Goal: Check status: Check status

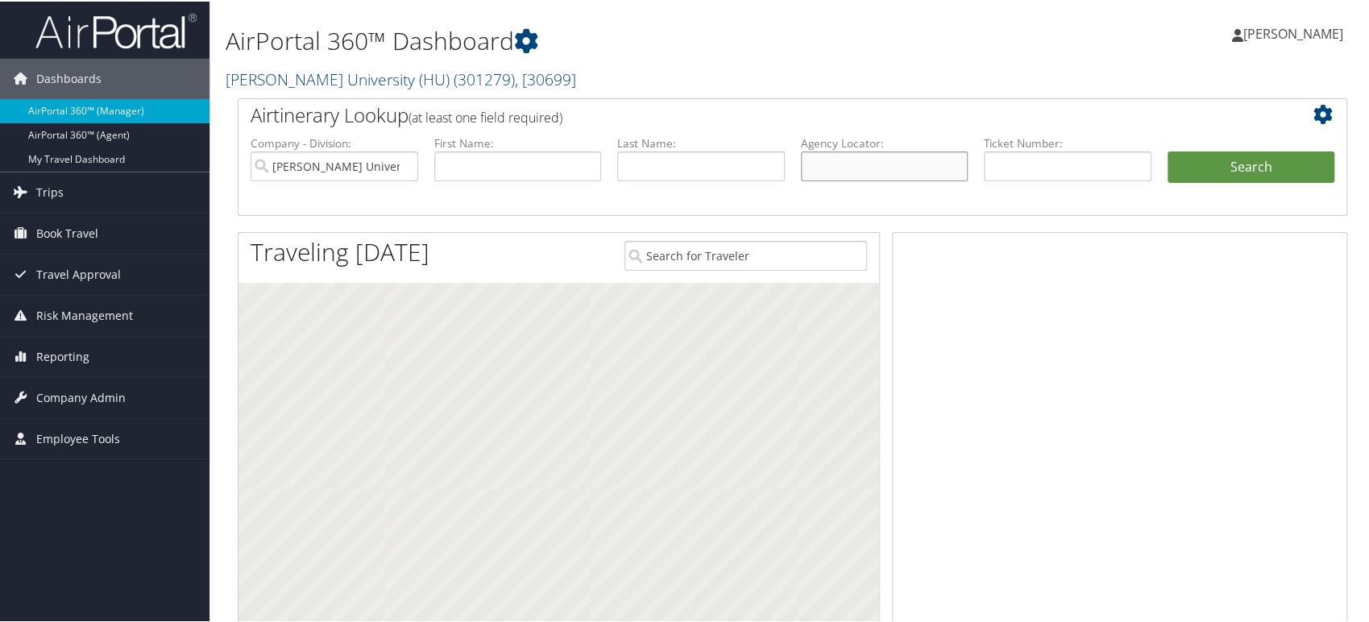
click at [806, 172] on input "text" at bounding box center [885, 165] width 168 height 30
paste input "DBC3SJ"
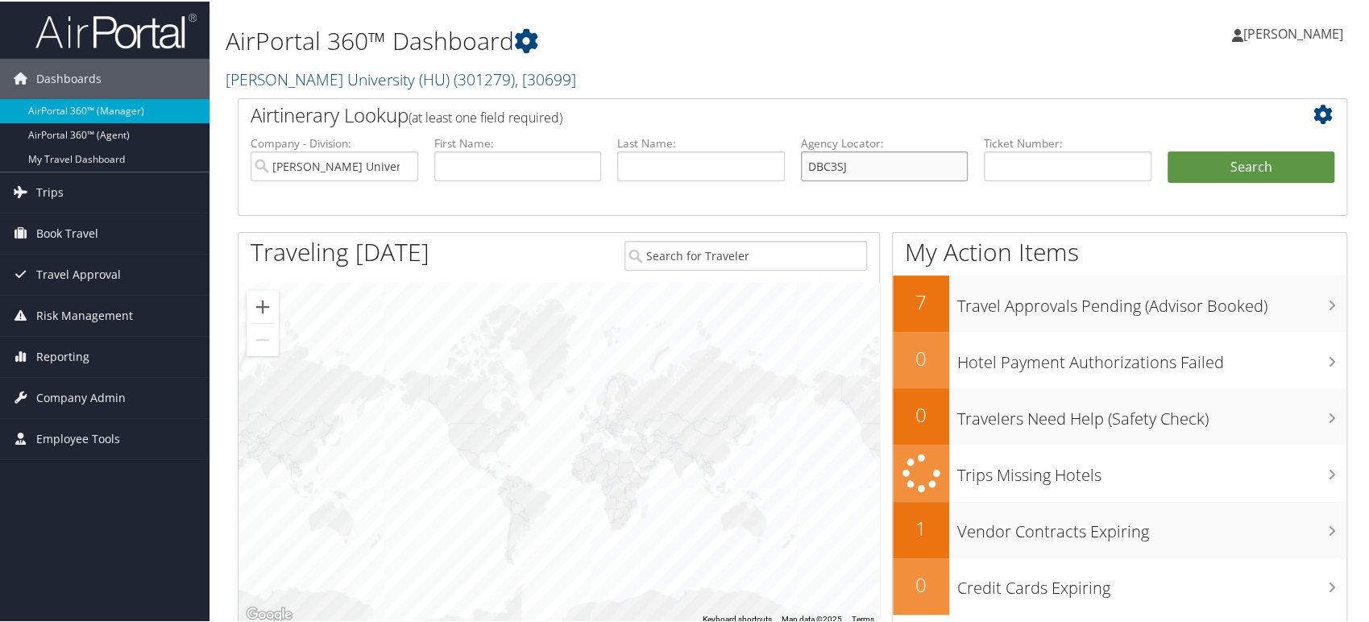
type input "DBC3SJ"
click at [400, 164] on input "Howard University (HU)" at bounding box center [335, 165] width 168 height 30
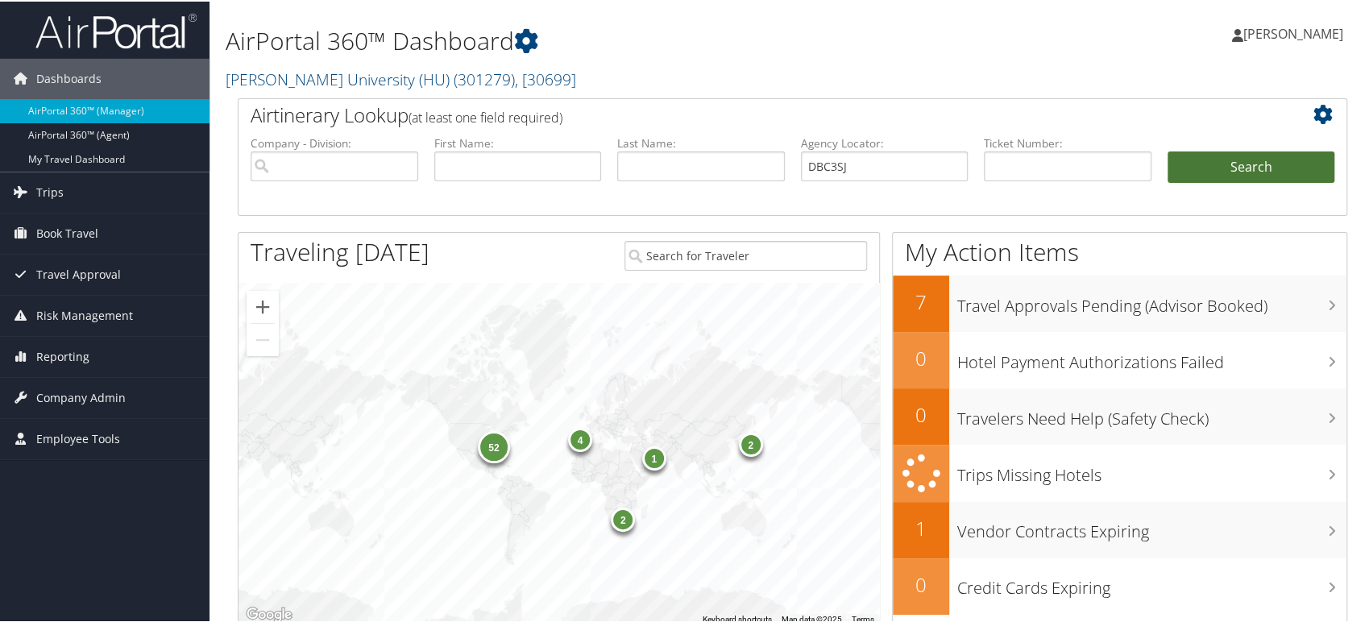
click at [1213, 172] on button "Search" at bounding box center [1252, 166] width 168 height 32
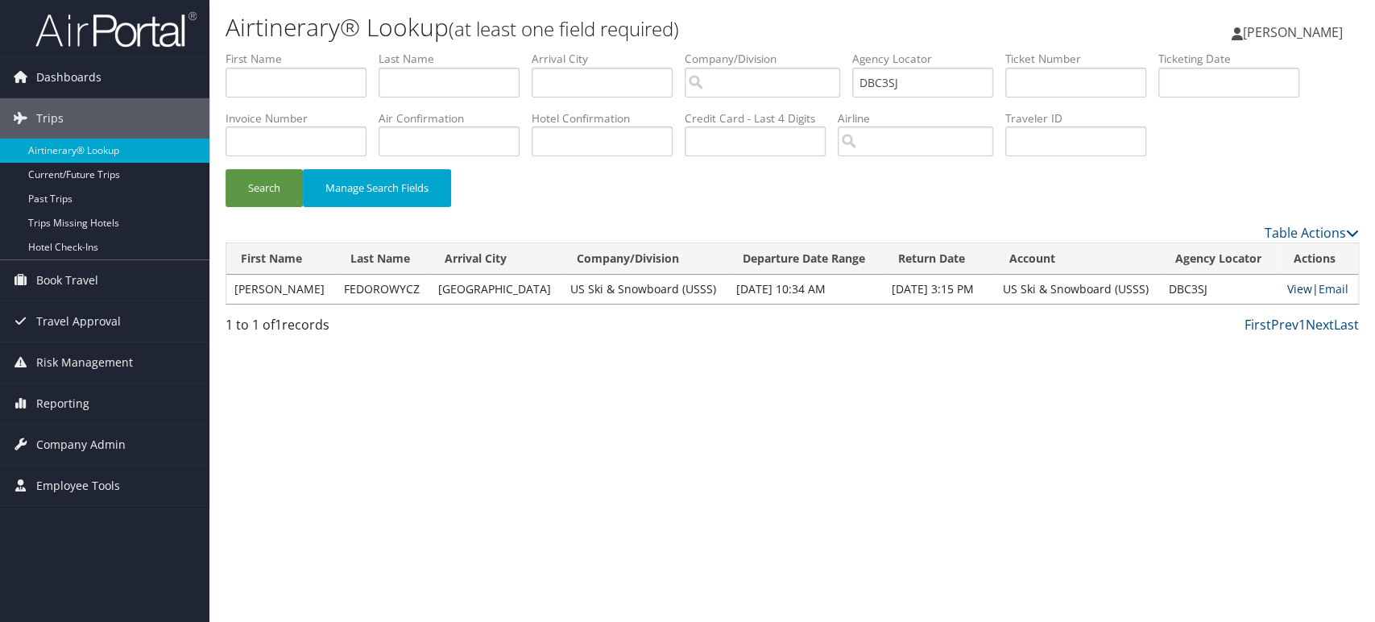
click at [1289, 292] on link "View" at bounding box center [1299, 288] width 25 height 15
drag, startPoint x: 932, startPoint y: 81, endPoint x: 530, endPoint y: 138, distance: 406.0
click at [531, 51] on ul "First Name Last Name Departure City Arrival City Company/Division Airport/City …" at bounding box center [793, 51] width 1134 height 0
paste input "2SX"
click at [265, 185] on button "Search" at bounding box center [264, 188] width 77 height 38
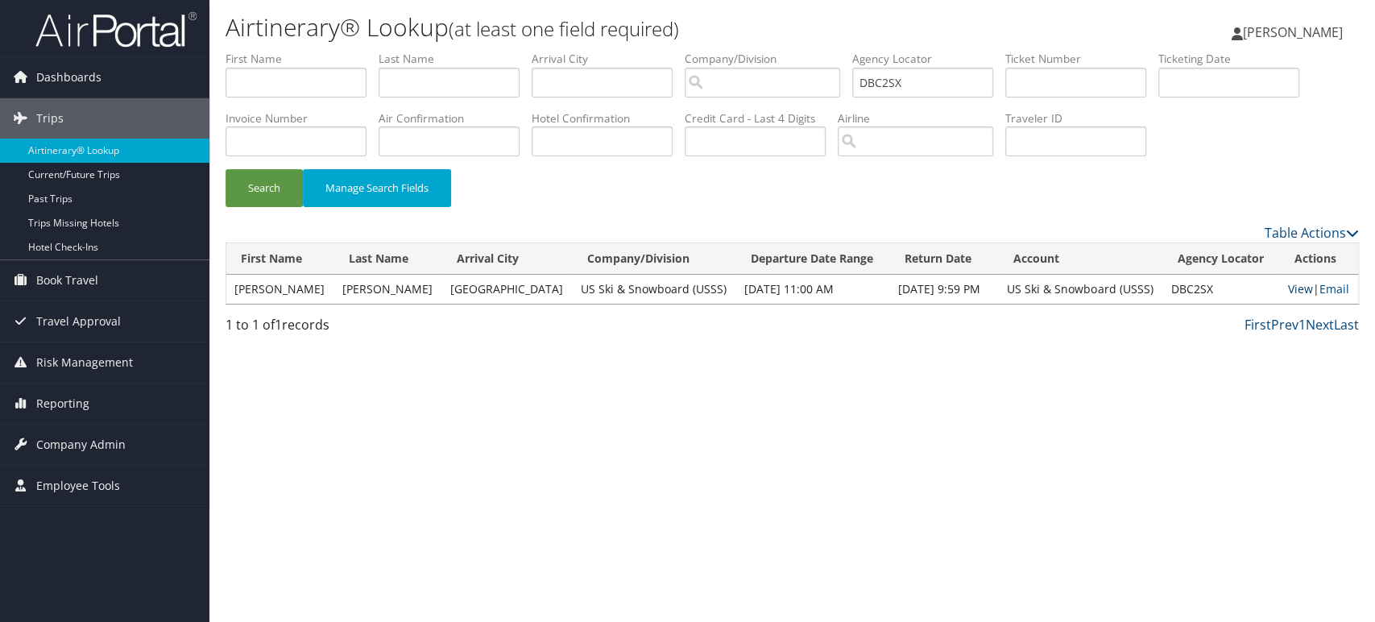
click at [1288, 286] on link "View" at bounding box center [1300, 288] width 25 height 15
drag, startPoint x: 938, startPoint y: 84, endPoint x: 678, endPoint y: 109, distance: 260.7
click at [683, 51] on ul "First Name Last Name Departure City Arrival City Company/Division Airport/City …" at bounding box center [793, 51] width 1134 height 0
paste input "BVR2"
type input "DBBVR2"
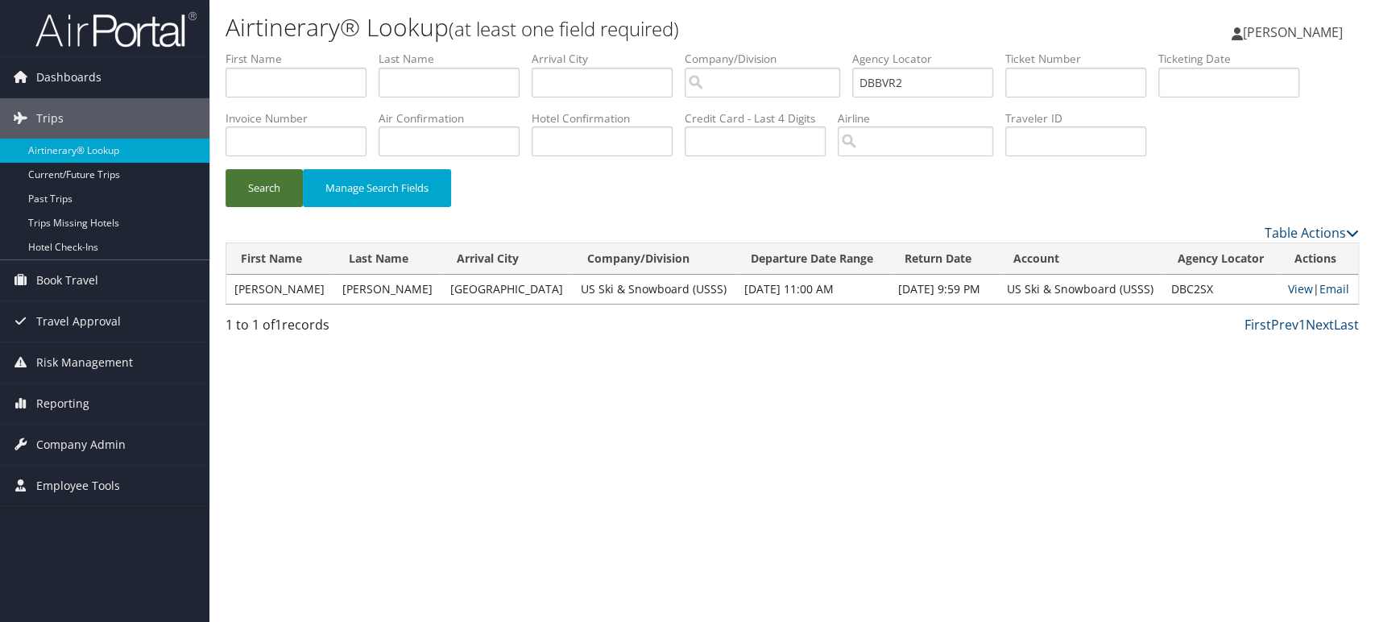
click at [251, 187] on button "Search" at bounding box center [264, 188] width 77 height 38
click at [1296, 288] on link "View" at bounding box center [1300, 288] width 25 height 15
click at [151, 33] on img at bounding box center [115, 29] width 161 height 38
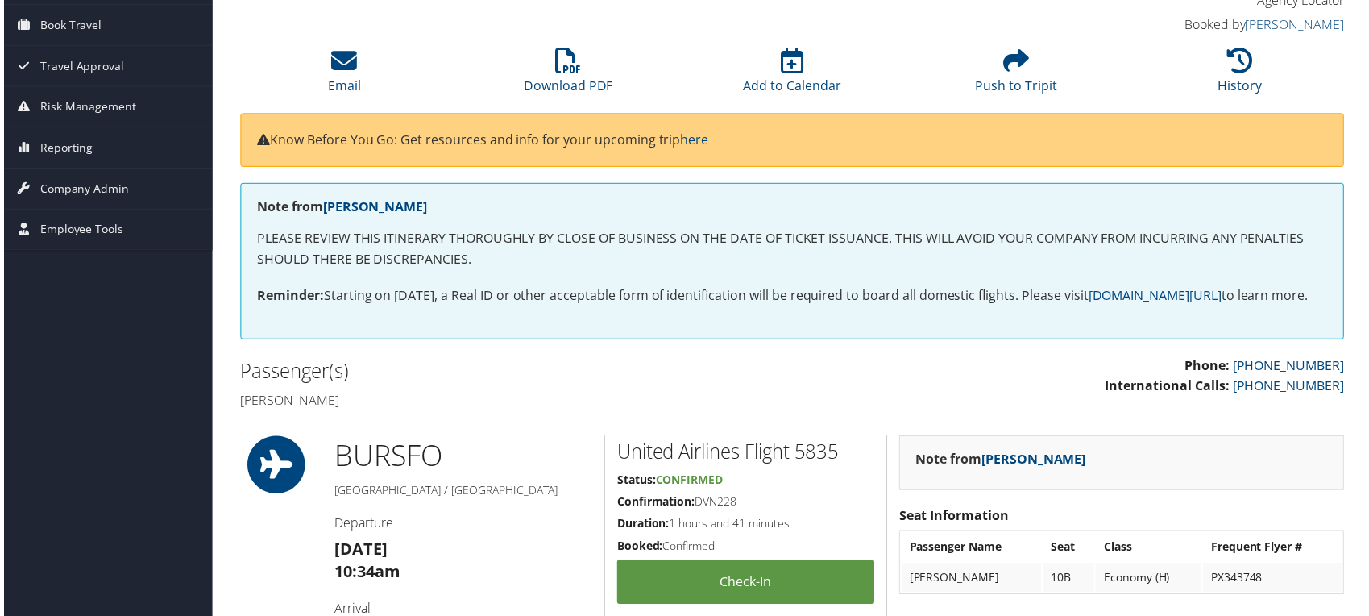
scroll to position [19, 0]
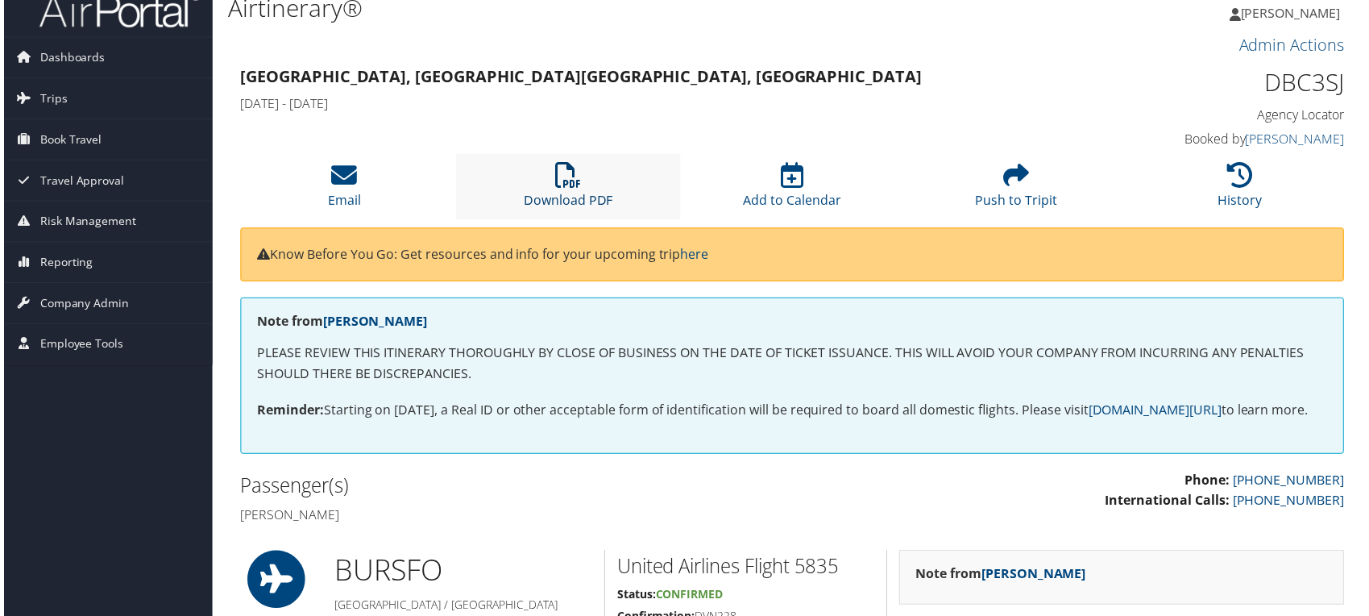
click at [577, 177] on icon at bounding box center [567, 176] width 26 height 26
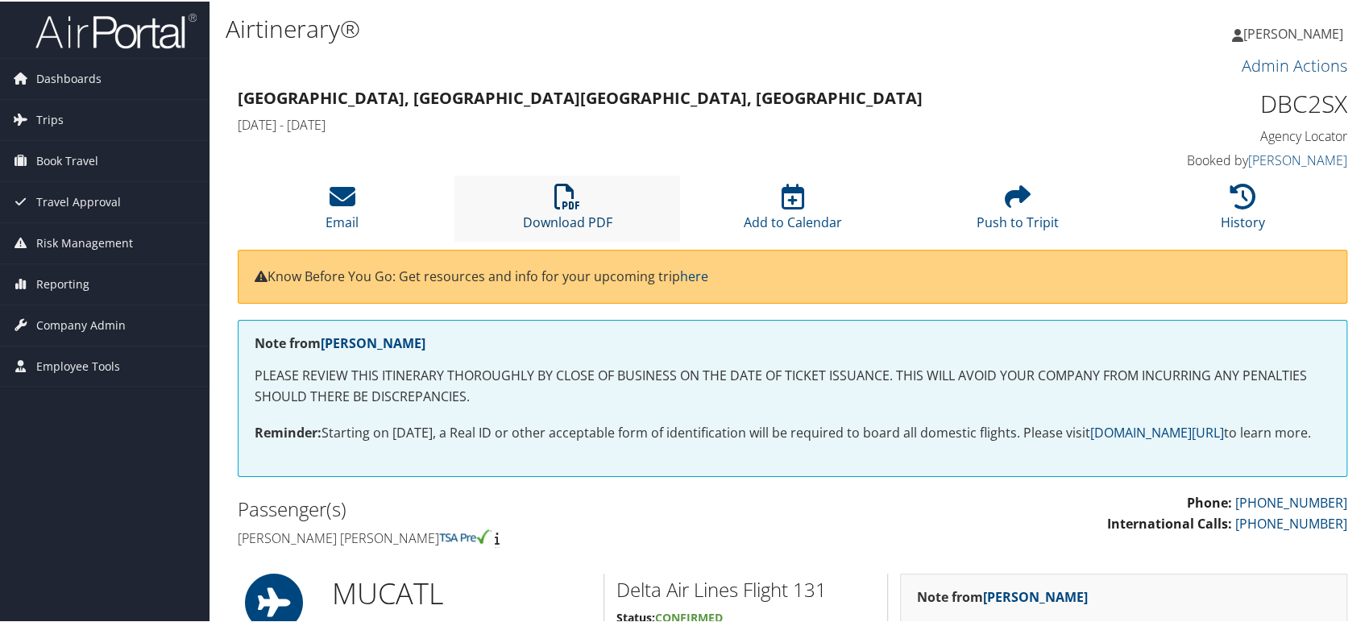
click at [565, 189] on icon at bounding box center [567, 195] width 26 height 26
drag, startPoint x: 577, startPoint y: 214, endPoint x: 587, endPoint y: 214, distance: 10.5
click at [577, 214] on link "Download PDF" at bounding box center [567, 210] width 89 height 39
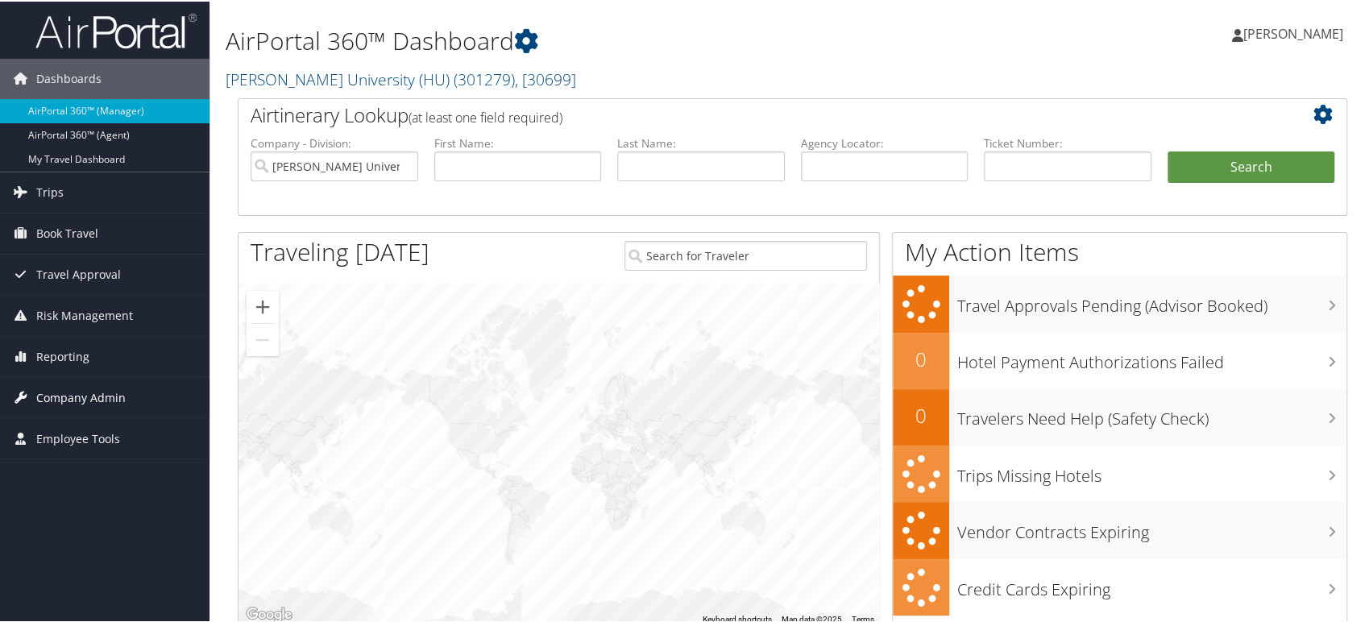
click at [106, 396] on span "Company Admin" at bounding box center [80, 396] width 89 height 40
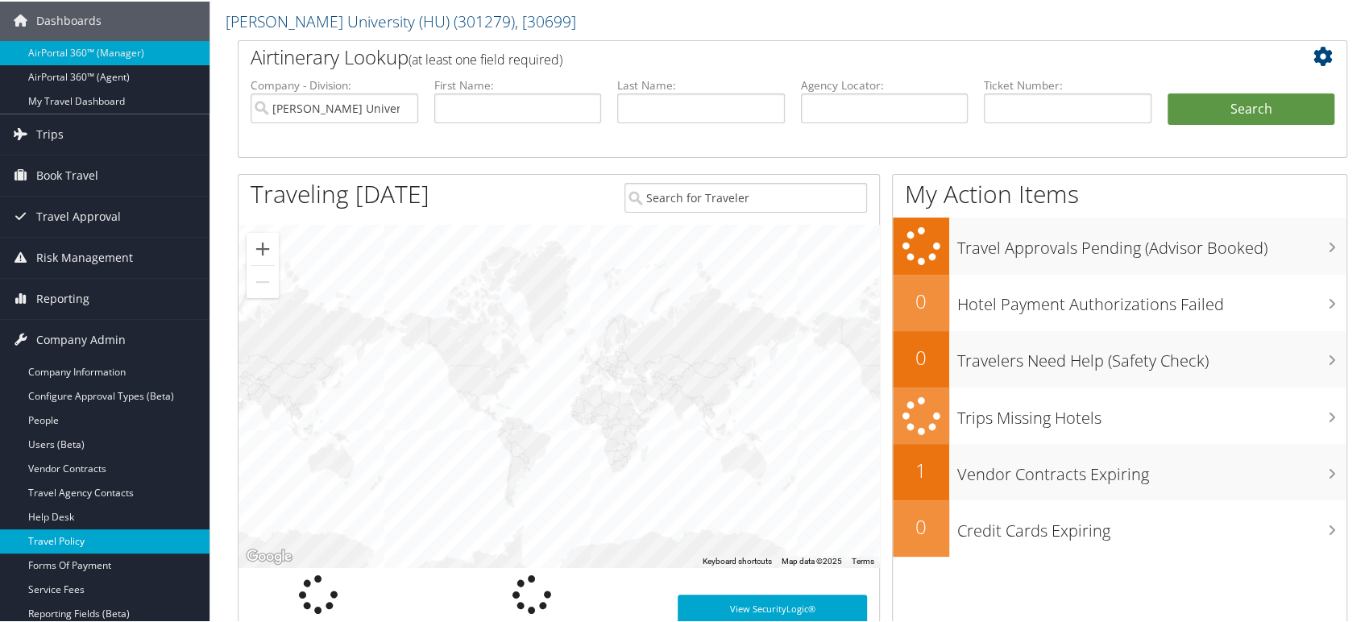
scroll to position [89, 0]
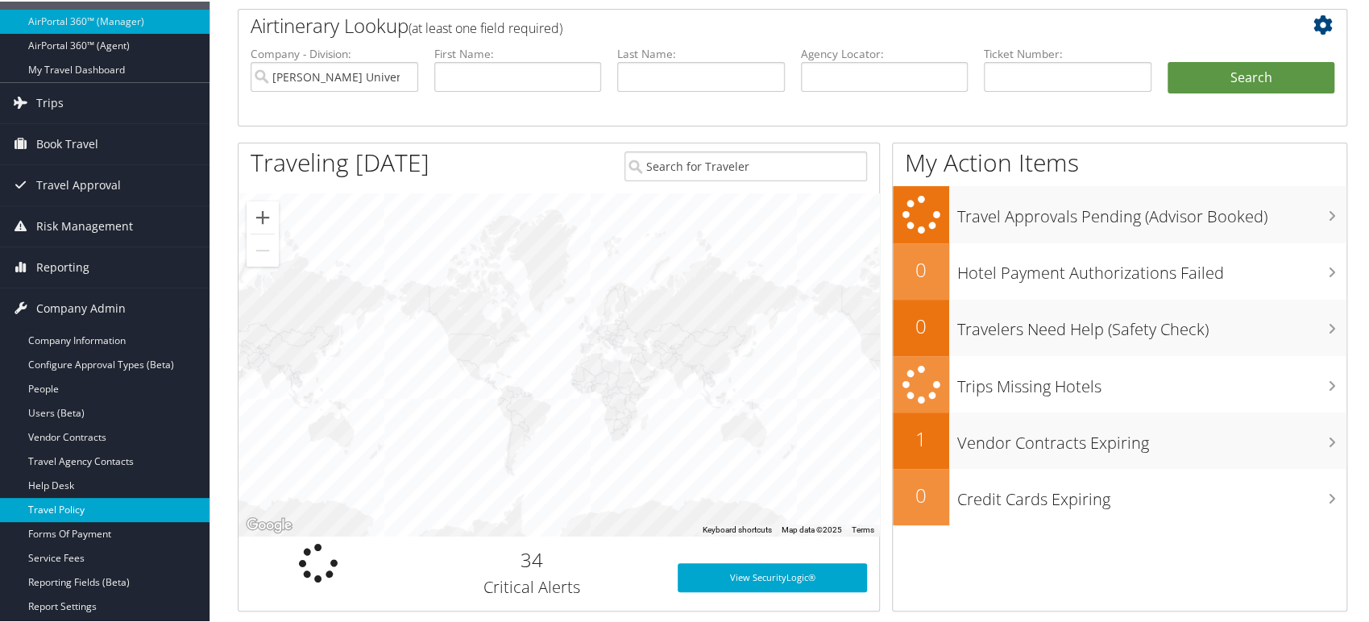
click at [89, 509] on link "Travel Policy" at bounding box center [104, 508] width 209 height 24
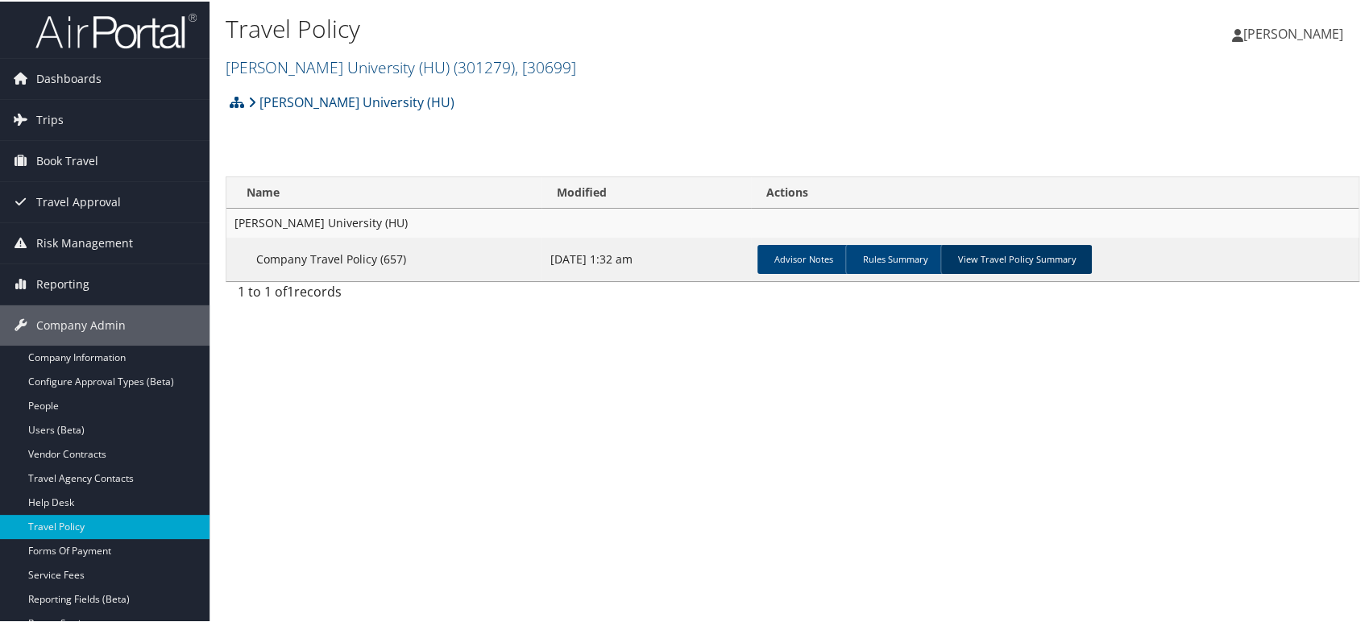
click at [1006, 262] on link "View Travel Policy Summary" at bounding box center [1015, 257] width 151 height 29
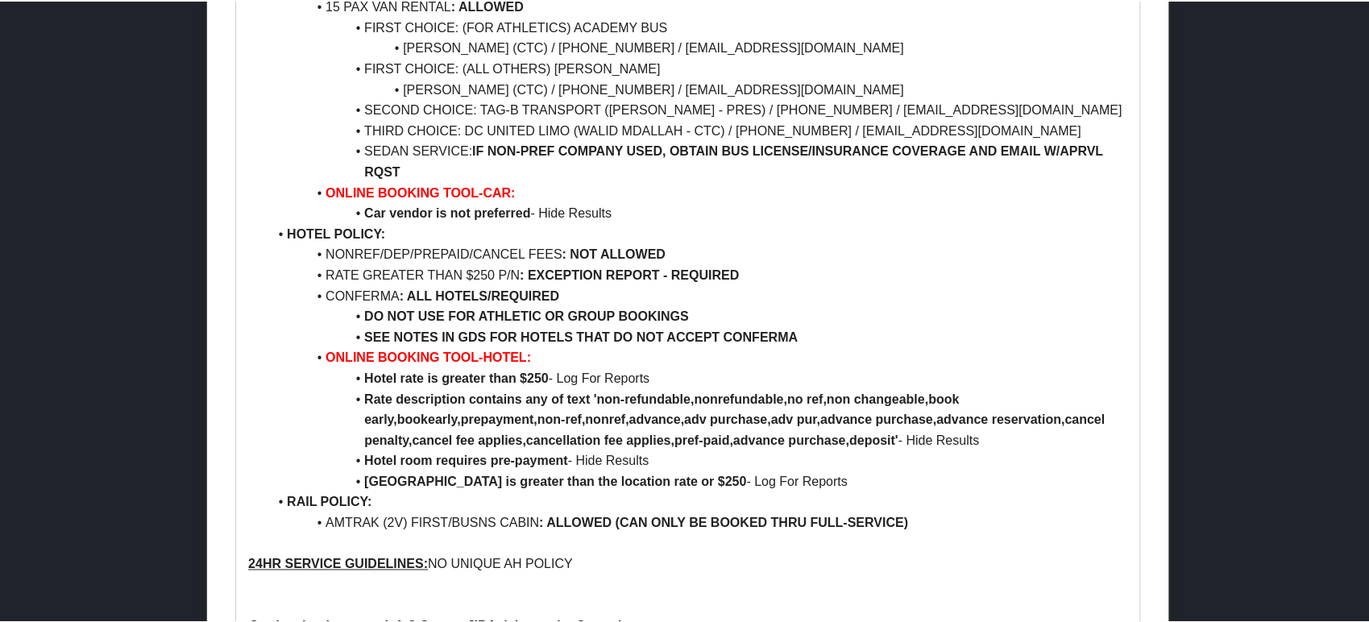
scroll to position [1342, 0]
